Goal: Answer question/provide support

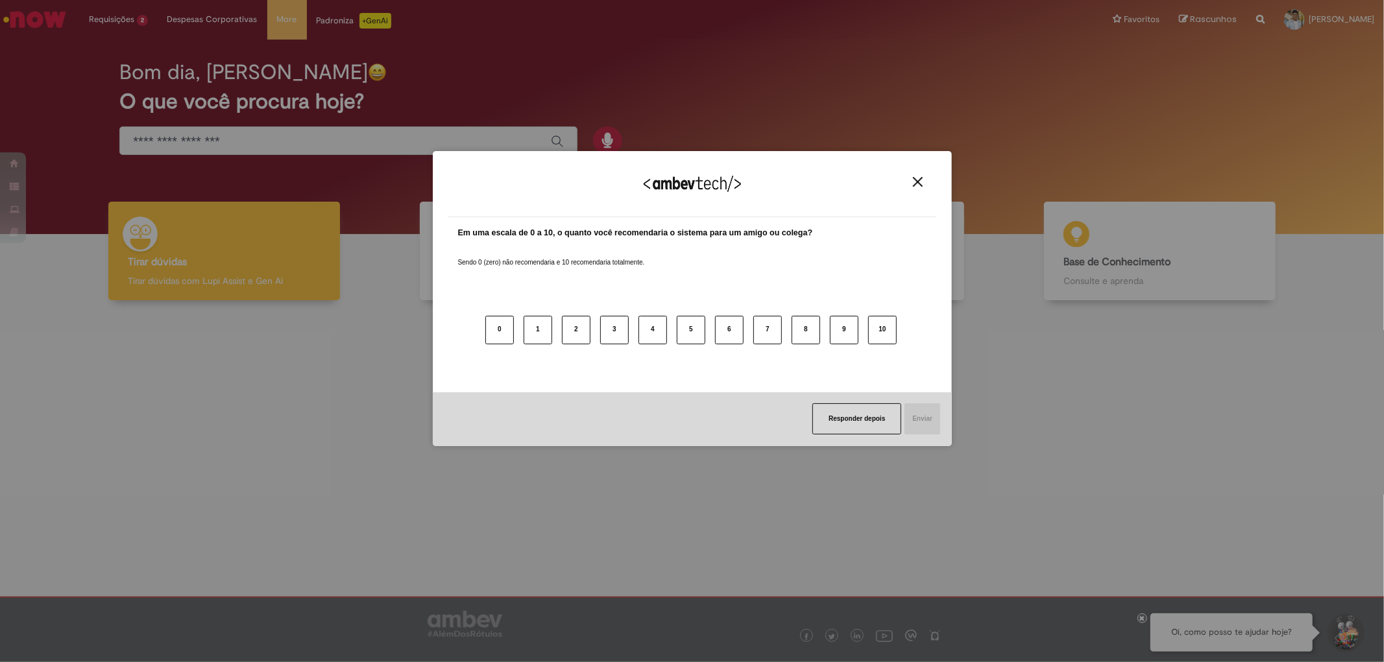
click at [915, 180] on img "Close" at bounding box center [918, 182] width 10 height 10
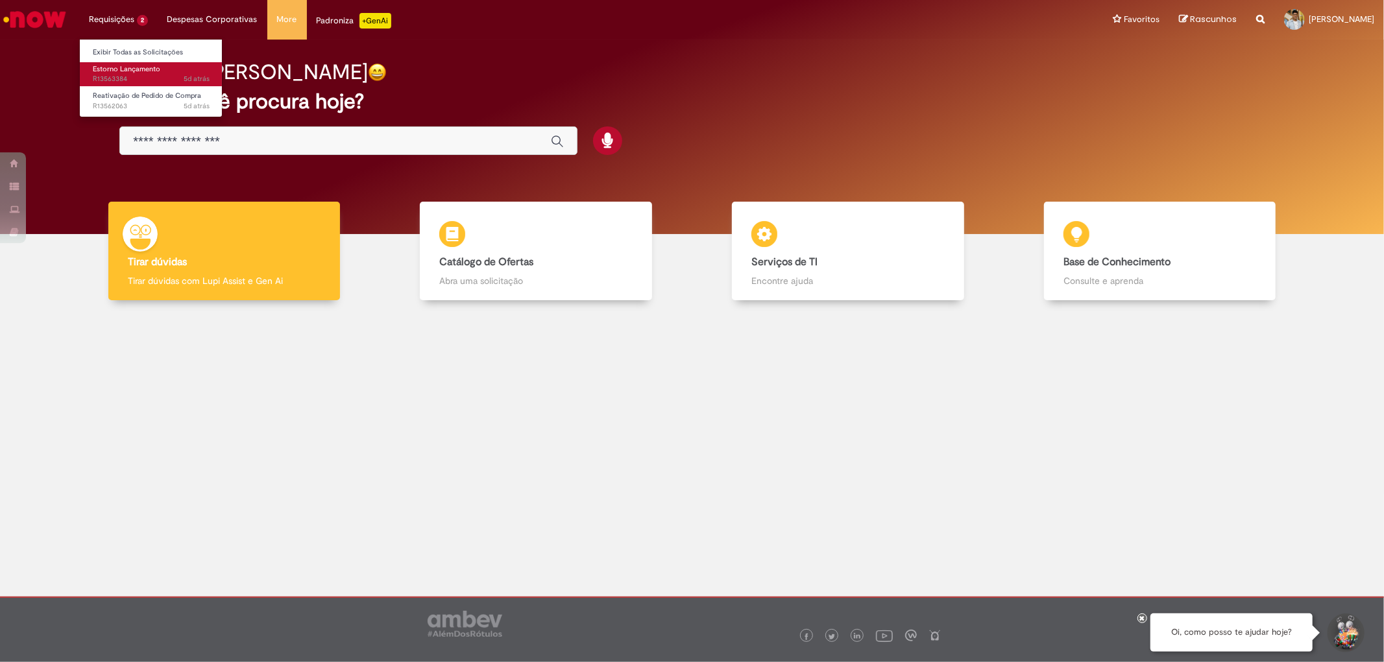
click at [119, 75] on span "5d atrás 5 dias atrás R13563384" at bounding box center [151, 79] width 117 height 10
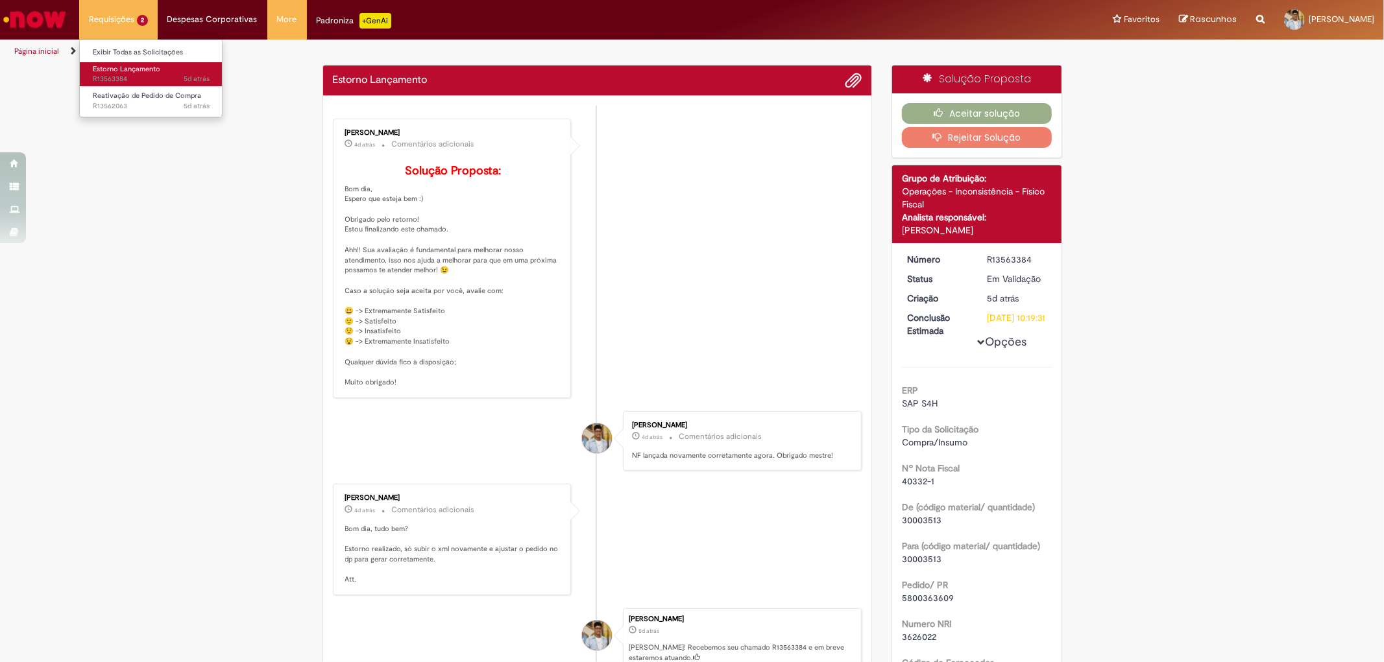
click at [136, 66] on span "Estorno Lançamento" at bounding box center [126, 69] width 67 height 10
click at [198, 277] on div "Verificar Código de Barras Estorno Lançamento Enviar [PERSON_NAME] 4d atrás 4 d…" at bounding box center [692, 564] width 1384 height 998
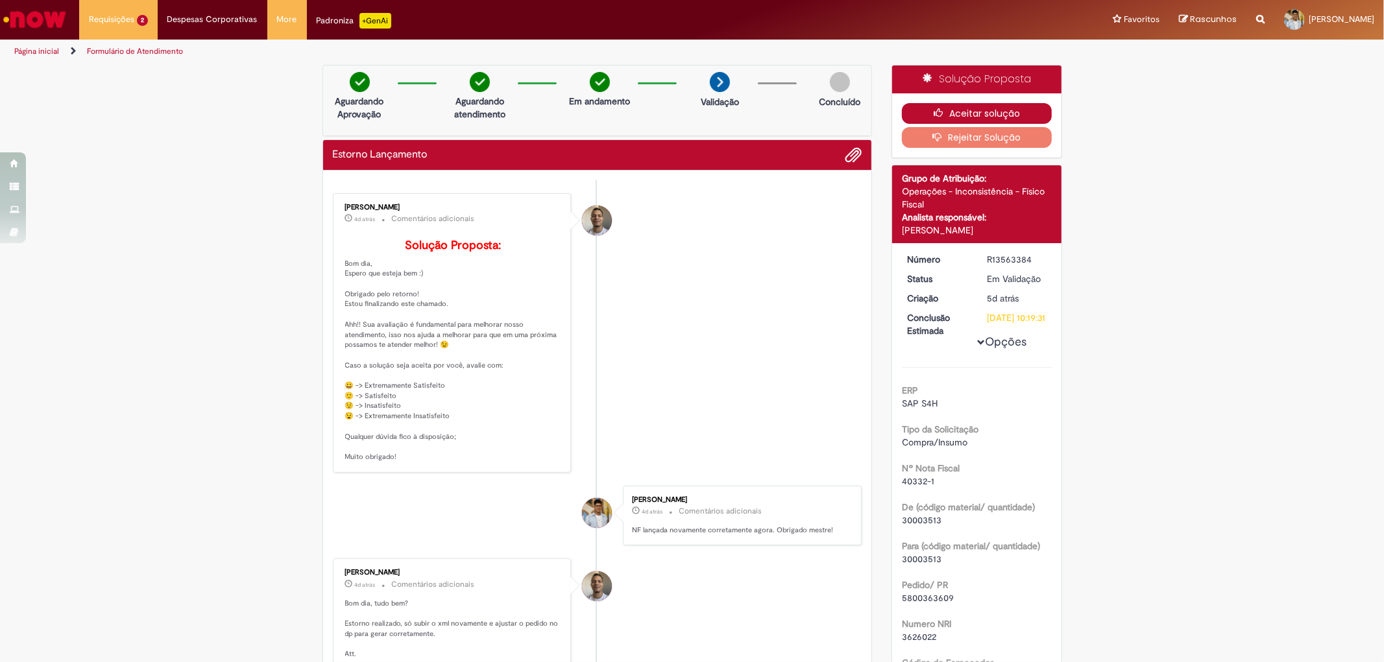
click at [978, 106] on button "Aceitar solução" at bounding box center [977, 113] width 150 height 21
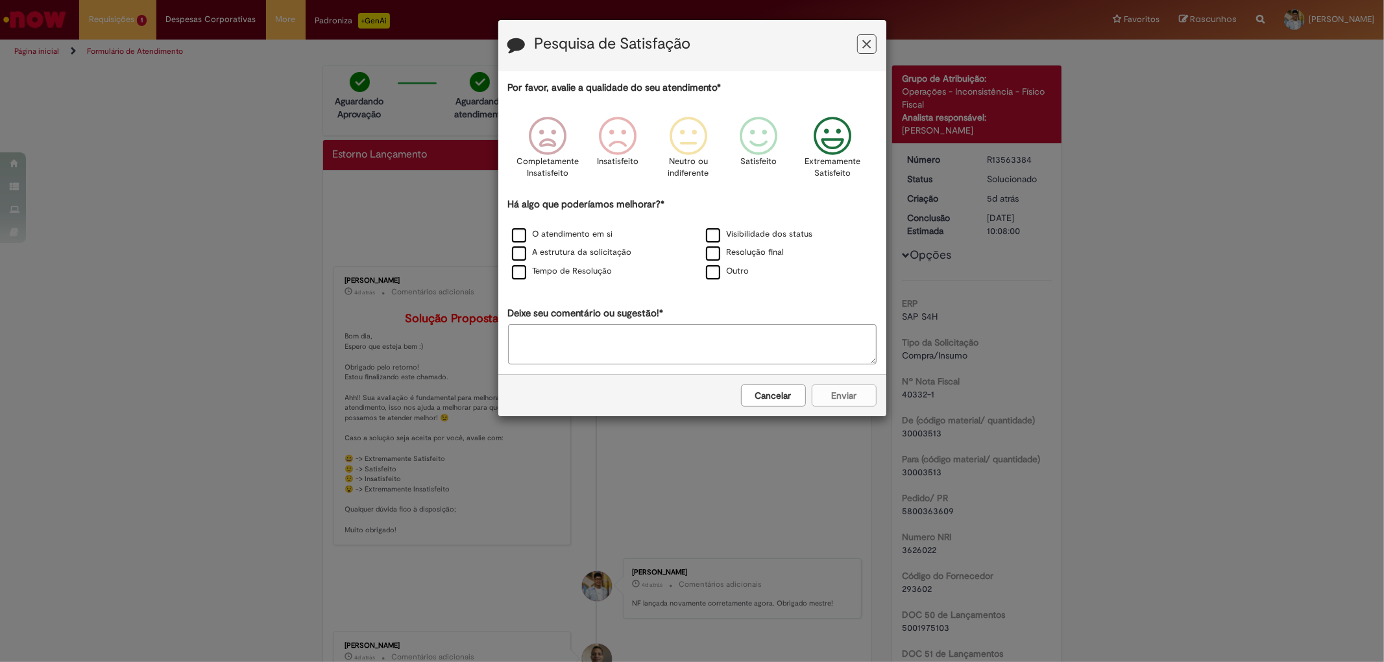
click at [830, 141] on icon "Feedback" at bounding box center [832, 136] width 49 height 39
click at [710, 235] on label "Visibilidade dos status" at bounding box center [759, 234] width 107 height 12
click at [714, 254] on label "Resolução final" at bounding box center [745, 252] width 78 height 12
click at [549, 273] on label "Tempo de Resolução" at bounding box center [562, 271] width 101 height 12
click at [559, 254] on label "A estrutura da solicitação" at bounding box center [572, 252] width 120 height 12
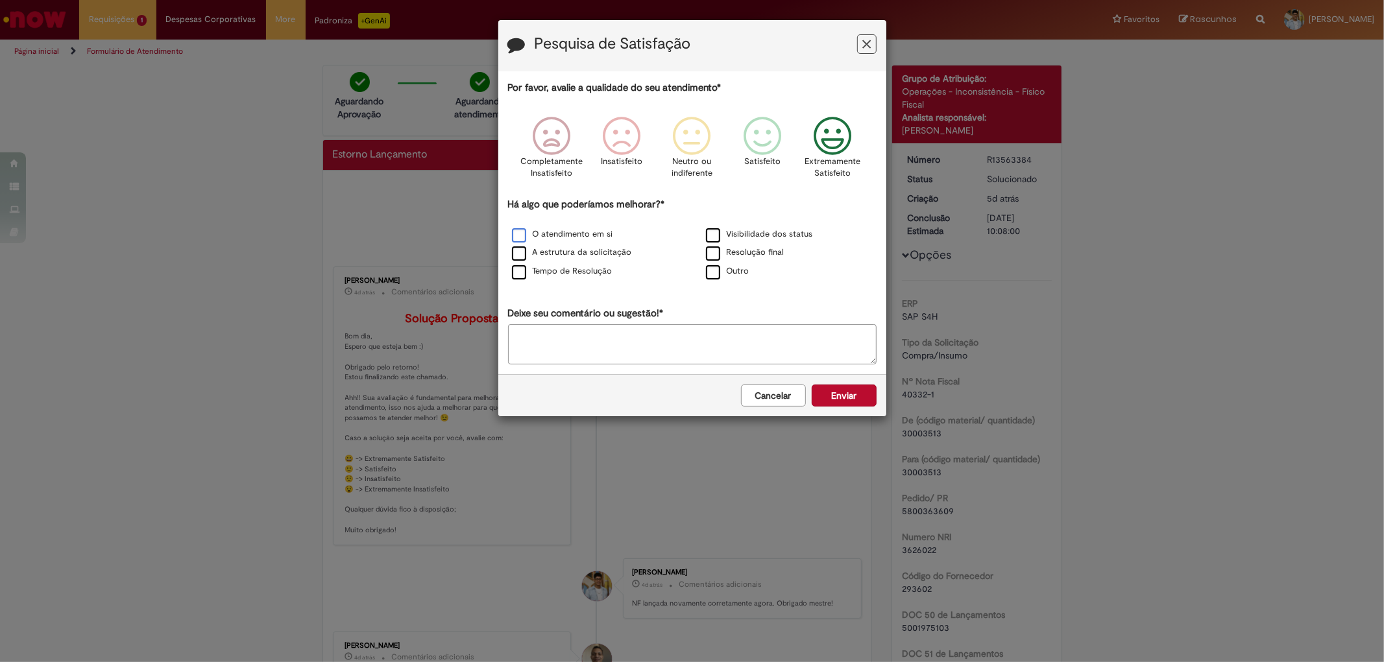
click at [566, 228] on div "O atendimento em si" at bounding box center [594, 235] width 191 height 16
click at [544, 231] on label "O atendimento em si" at bounding box center [562, 234] width 101 height 12
click at [843, 392] on button "Enviar" at bounding box center [843, 396] width 65 height 22
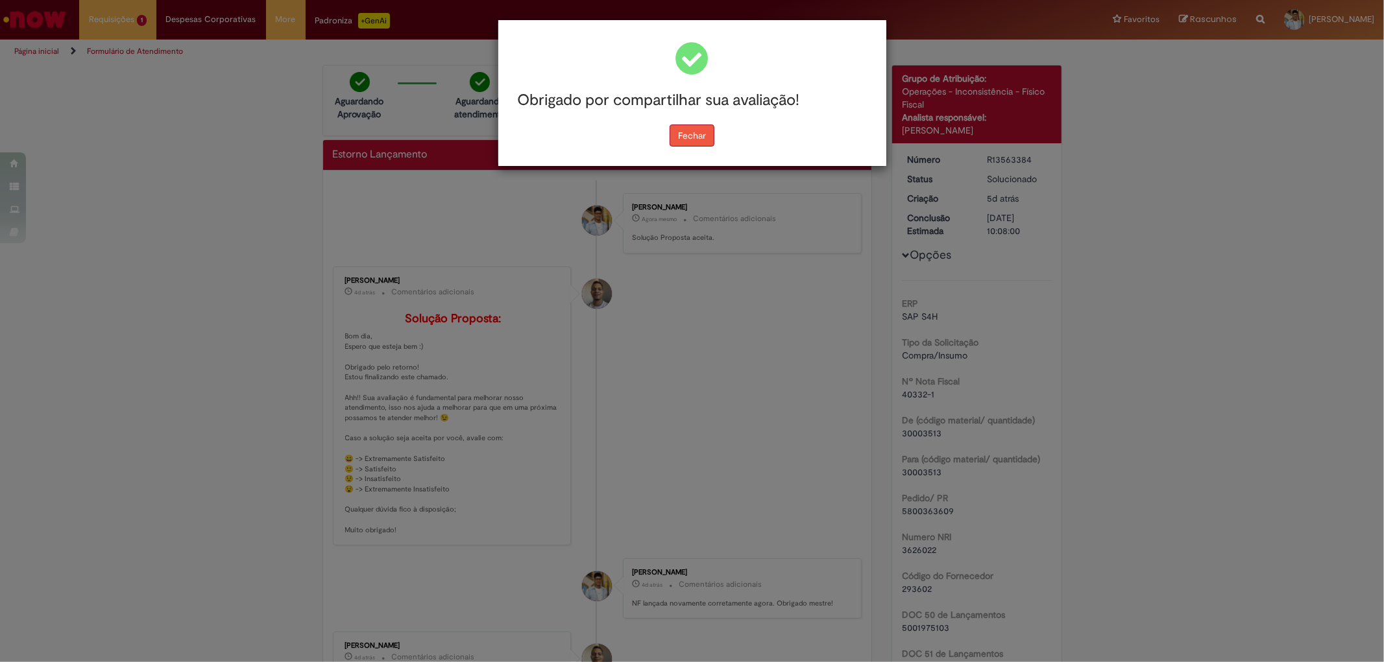
click at [699, 139] on button "Fechar" at bounding box center [691, 136] width 45 height 22
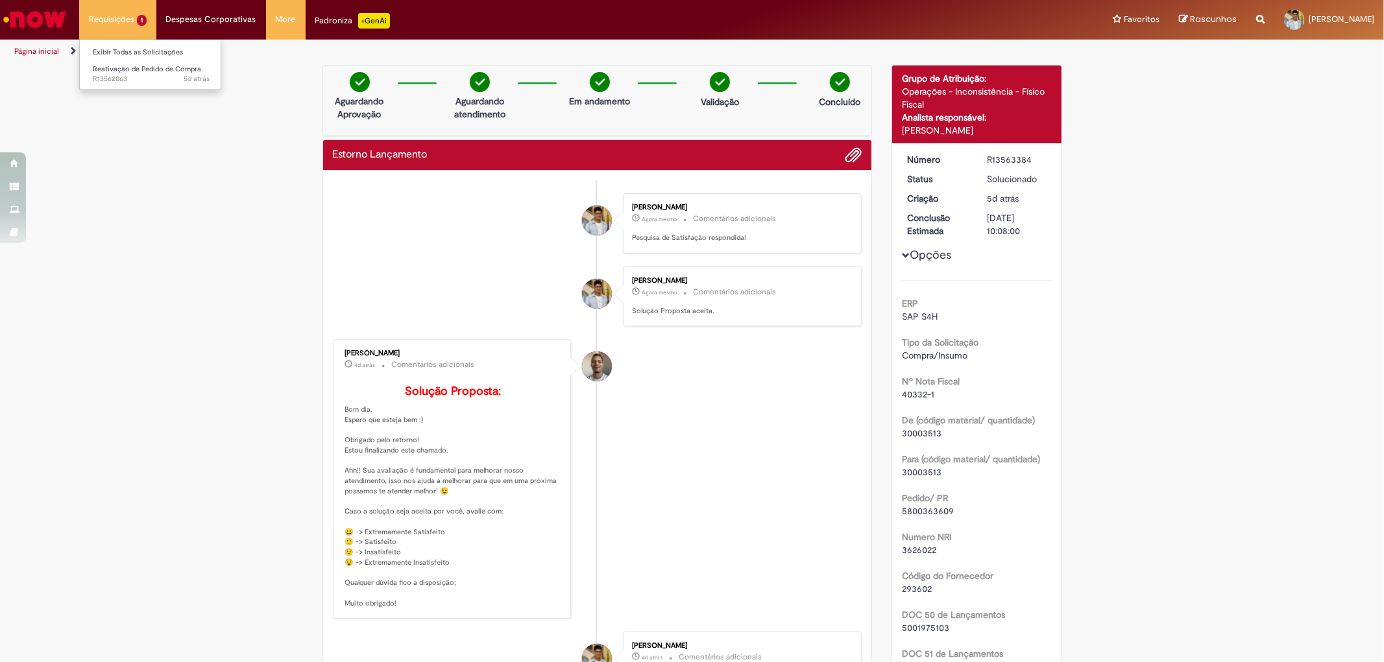
click at [99, 15] on li "Requisições 1 Exibir Todas as Solicitações Reativação de Pedido de Compra 5d at…" at bounding box center [117, 19] width 77 height 39
click at [117, 10] on li "Requisições 1 Exibir Todas as Solicitações Reativação de Pedido de Compra 5d at…" at bounding box center [117, 19] width 77 height 39
click at [131, 63] on link "Reativação de Pedido de Compra 5d atrás 5 dias atrás R13562063" at bounding box center [151, 74] width 143 height 24
click at [131, 64] on span "Reativação de Pedido de Compra" at bounding box center [147, 69] width 108 height 10
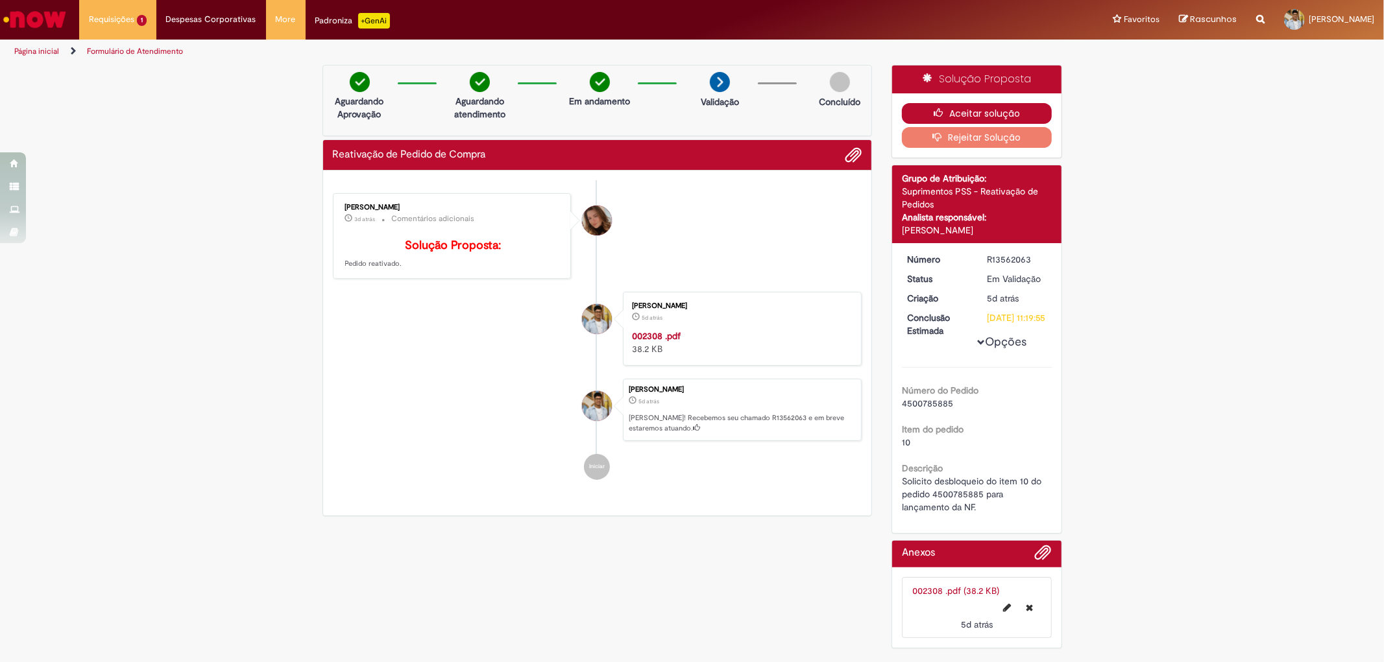
click at [974, 112] on button "Aceitar solução" at bounding box center [977, 113] width 150 height 21
